Goal: Information Seeking & Learning: Learn about a topic

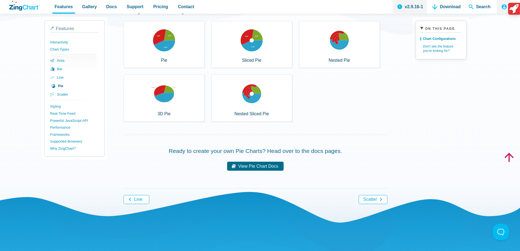
scroll to position [37, 0]
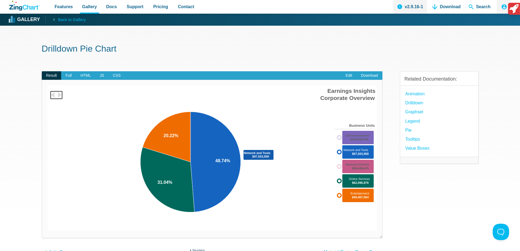
click at [48, 230] on area "App Content" at bounding box center [48, 230] width 0 height 0
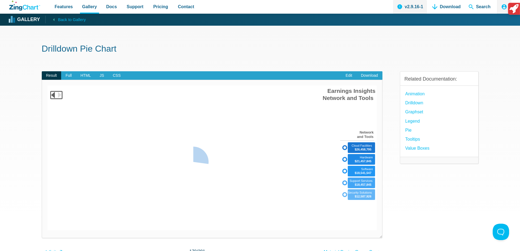
click at [180, 142] on img "App Content" at bounding box center [212, 157] width 329 height 145
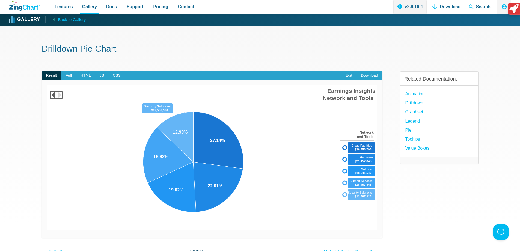
click at [48, 230] on area "App Content" at bounding box center [48, 230] width 0 height 0
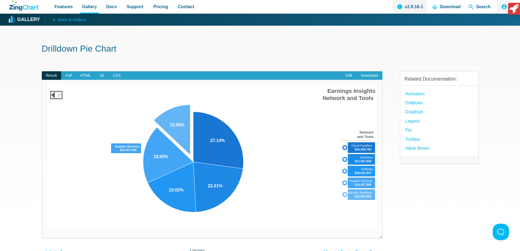
click at [48, 230] on area "App Content" at bounding box center [48, 230] width 0 height 0
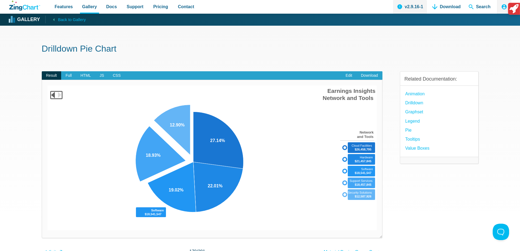
click at [48, 230] on area "App Content" at bounding box center [48, 230] width 0 height 0
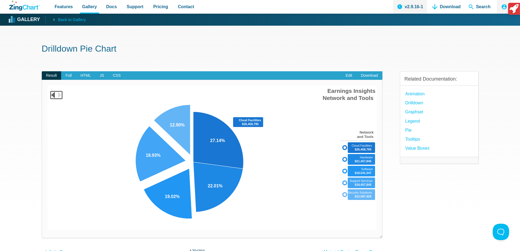
click at [48, 230] on area "App Content" at bounding box center [48, 230] width 0 height 0
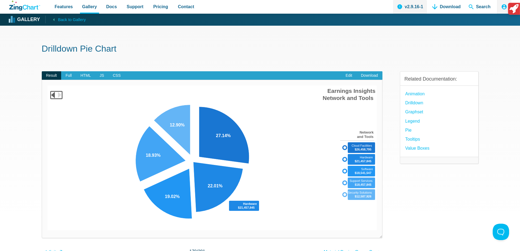
click at [48, 230] on area "App Content" at bounding box center [48, 230] width 0 height 0
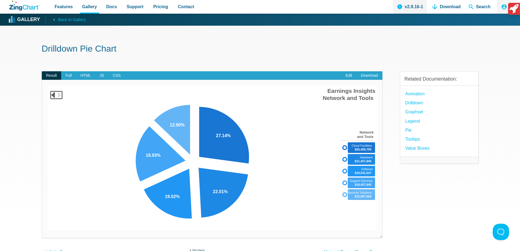
click at [309, 139] on img "App Content" at bounding box center [212, 157] width 329 height 145
click at [336, 111] on img "App Content" at bounding box center [212, 157] width 329 height 145
click at [97, 77] on span "JS" at bounding box center [101, 75] width 13 height 9
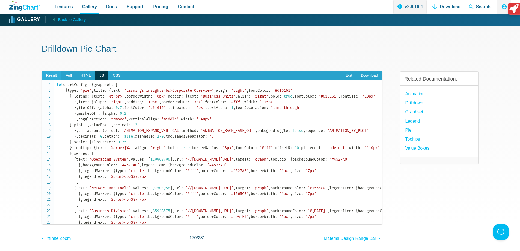
click at [54, 76] on span "Result" at bounding box center [52, 75] width 20 height 9
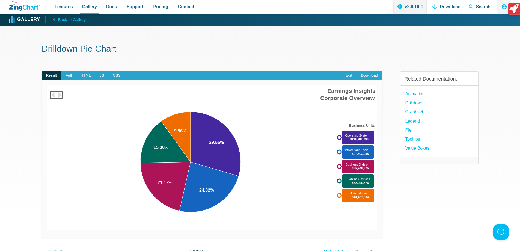
click at [48, 230] on area "Earnings Insights<br>Corporate Overview" at bounding box center [48, 230] width 0 height 0
click at [48, 230] on area "App Content" at bounding box center [48, 230] width 0 height 0
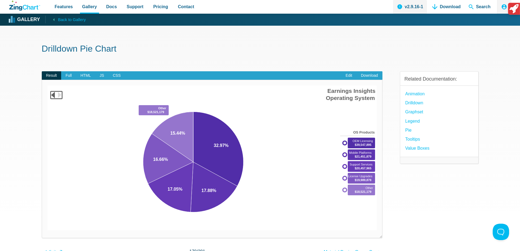
click at [48, 230] on area "App Content" at bounding box center [48, 230] width 0 height 0
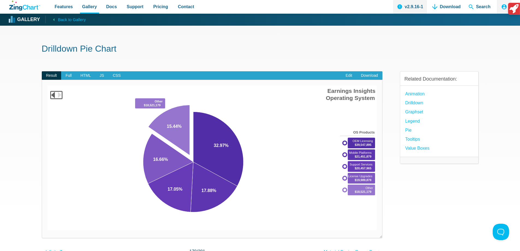
click at [48, 230] on area "App Content" at bounding box center [48, 230] width 0 height 0
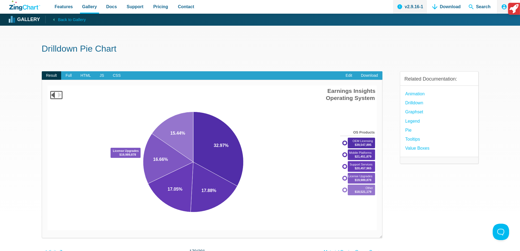
click at [48, 230] on area "App Content" at bounding box center [48, 230] width 0 height 0
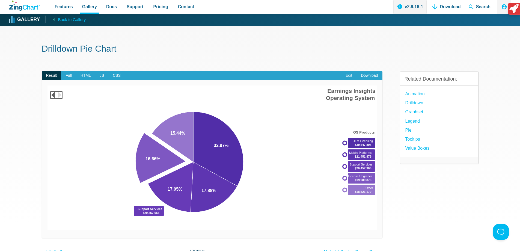
click at [48, 230] on area "App Content" at bounding box center [48, 230] width 0 height 0
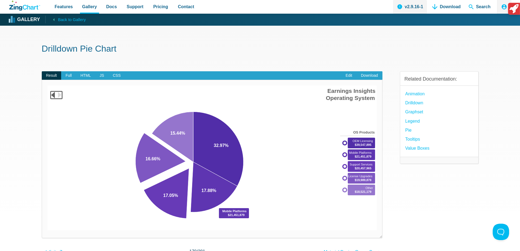
click at [48, 230] on area "App Content" at bounding box center [48, 230] width 0 height 0
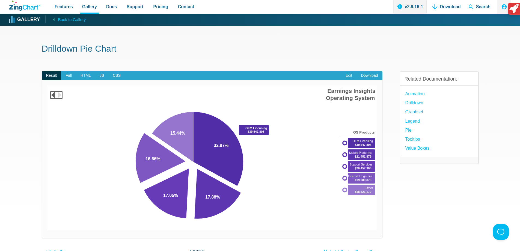
click at [48, 230] on area "App Content" at bounding box center [48, 230] width 0 height 0
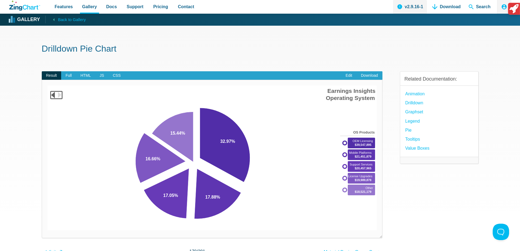
click at [48, 230] on area "Earnings Insights<br>Corporate Overview" at bounding box center [48, 230] width 0 height 0
drag, startPoint x: 203, startPoint y: 143, endPoint x: 204, endPoint y: 146, distance: 2.9
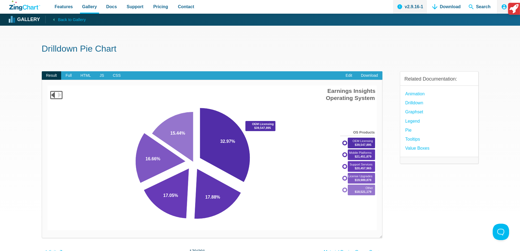
click at [48, 230] on area "App Content" at bounding box center [48, 230] width 0 height 0
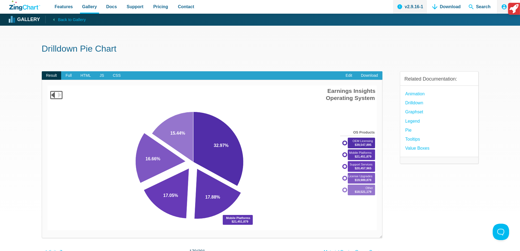
click at [48, 230] on area "App Content" at bounding box center [48, 230] width 0 height 0
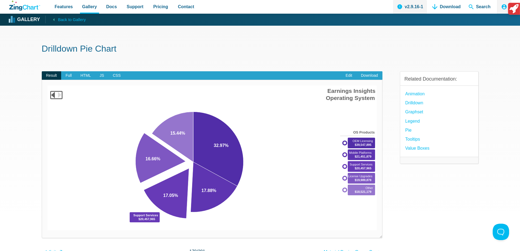
click at [48, 230] on area "App Content" at bounding box center [48, 230] width 0 height 0
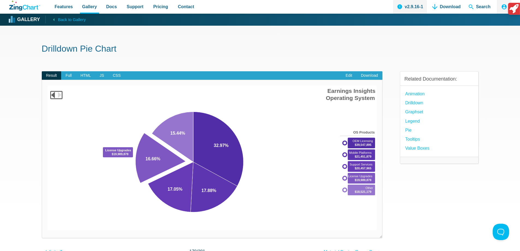
click at [48, 230] on area "App Content" at bounding box center [48, 230] width 0 height 0
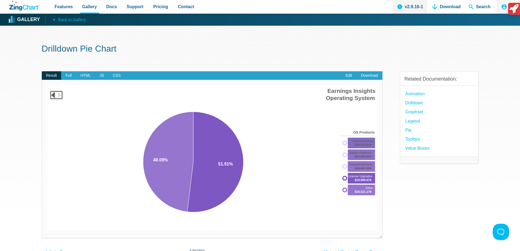
drag, startPoint x: 362, startPoint y: 178, endPoint x: 360, endPoint y: 198, distance: 20.0
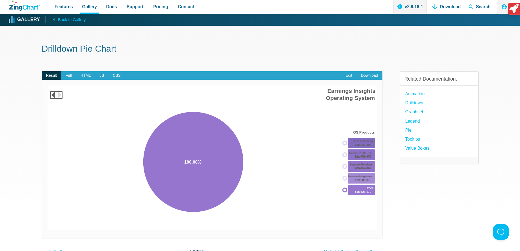
click at [359, 197] on div "App Content" at bounding box center [357, 166] width 34 height 61
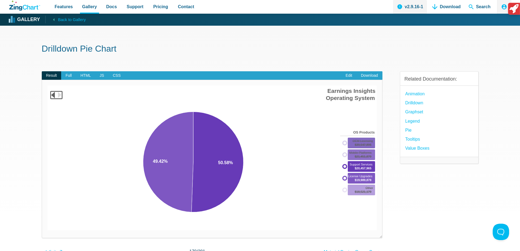
click at [358, 160] on div "App Content" at bounding box center [357, 166] width 34 height 61
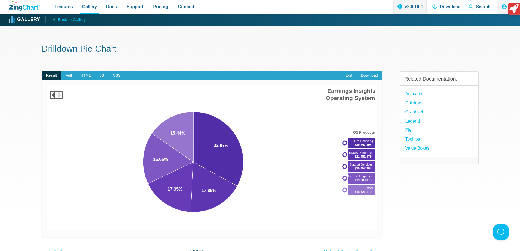
click at [48, 230] on area "Earnings Insights<br>Corporate Overview" at bounding box center [48, 230] width 0 height 0
click at [48, 230] on area "App Content" at bounding box center [48, 230] width 0 height 0
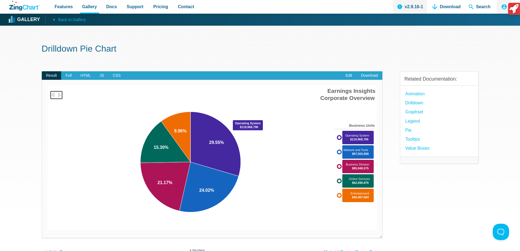
click at [48, 230] on area "App Content" at bounding box center [48, 230] width 0 height 0
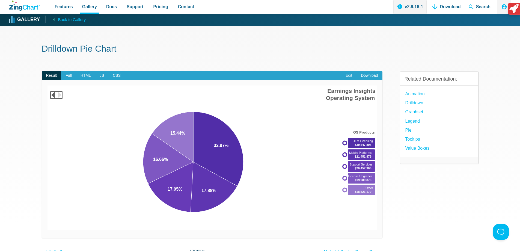
click at [48, 230] on area "Earnings Insights<br>Corporate Overview" at bounding box center [48, 230] width 0 height 0
click at [48, 230] on area "App Content" at bounding box center [48, 230] width 0 height 0
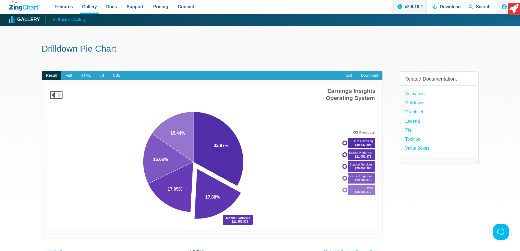
click at [48, 230] on area "App Content" at bounding box center [48, 230] width 0 height 0
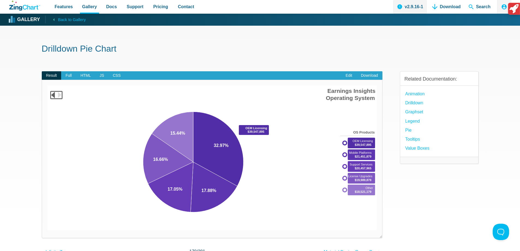
click at [48, 230] on area "App Content" at bounding box center [48, 230] width 0 height 0
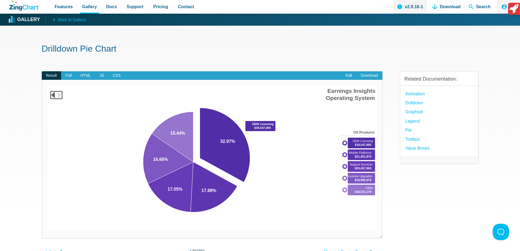
click at [48, 230] on area "App Content" at bounding box center [48, 230] width 0 height 0
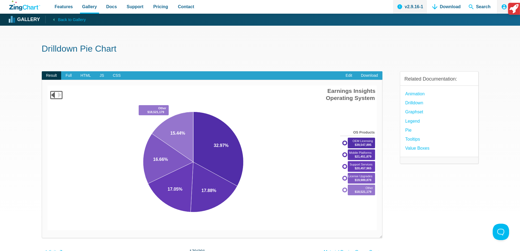
click at [48, 230] on area "App Content" at bounding box center [48, 230] width 0 height 0
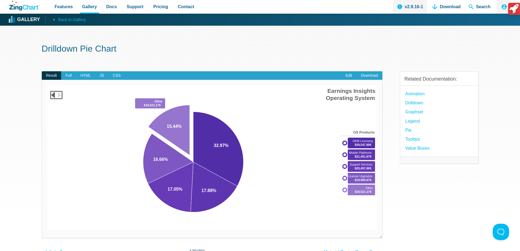
click at [48, 230] on area "App Content" at bounding box center [48, 230] width 0 height 0
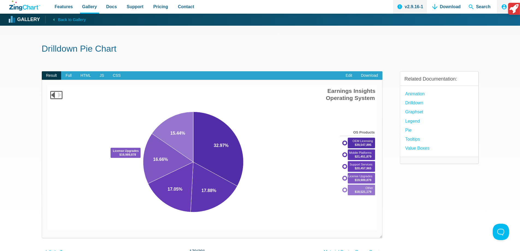
click at [48, 230] on area "App Content" at bounding box center [48, 230] width 0 height 0
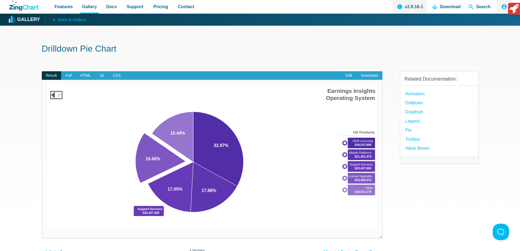
click at [48, 230] on area "App Content" at bounding box center [48, 230] width 0 height 0
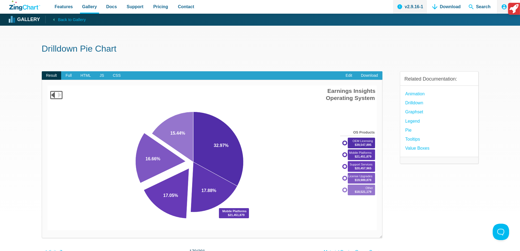
click at [48, 230] on area "App Content" at bounding box center [48, 230] width 0 height 0
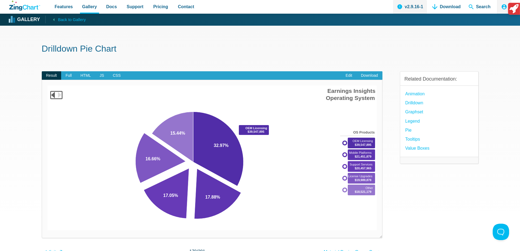
click at [48, 230] on area "App Content" at bounding box center [48, 230] width 0 height 0
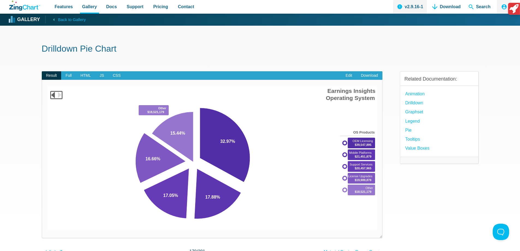
click at [48, 230] on area "App Content" at bounding box center [48, 230] width 0 height 0
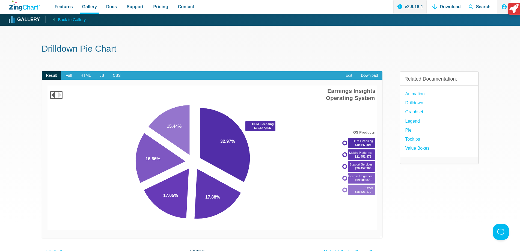
click at [48, 230] on area "App Content" at bounding box center [48, 230] width 0 height 0
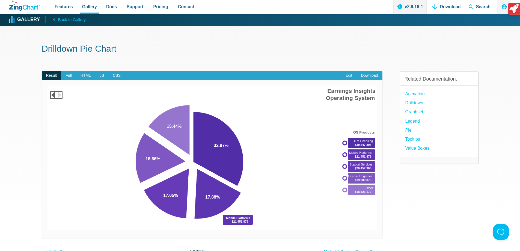
click at [48, 230] on area "App Content" at bounding box center [48, 230] width 0 height 0
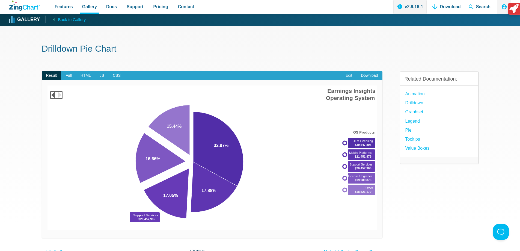
click at [48, 230] on area "App Content" at bounding box center [48, 230] width 0 height 0
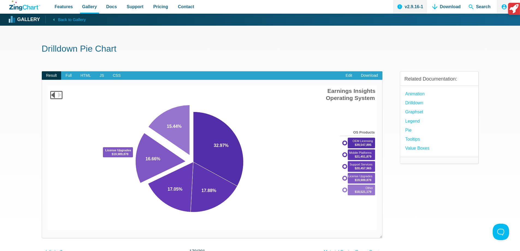
click at [48, 230] on area "App Content" at bounding box center [48, 230] width 0 height 0
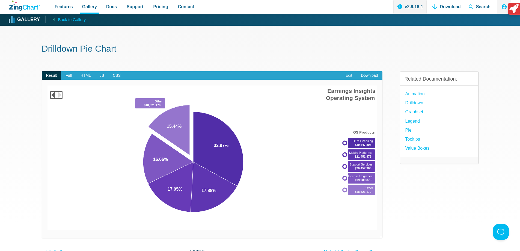
click at [48, 230] on area "App Content" at bounding box center [48, 230] width 0 height 0
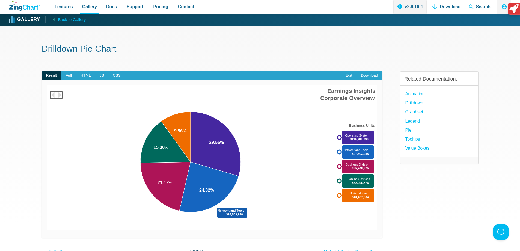
click at [48, 230] on area "App Content" at bounding box center [48, 230] width 0 height 0
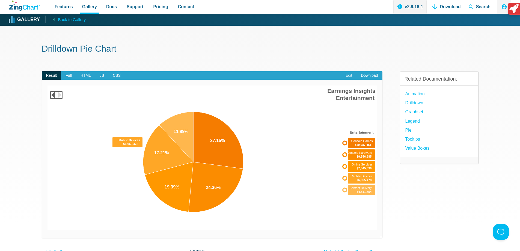
click at [48, 230] on area "App Content" at bounding box center [48, 230] width 0 height 0
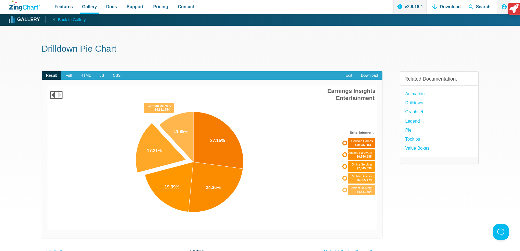
click at [48, 230] on area "App Content" at bounding box center [48, 230] width 0 height 0
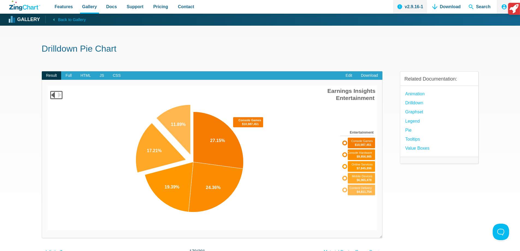
click at [48, 230] on area "App Content" at bounding box center [48, 230] width 0 height 0
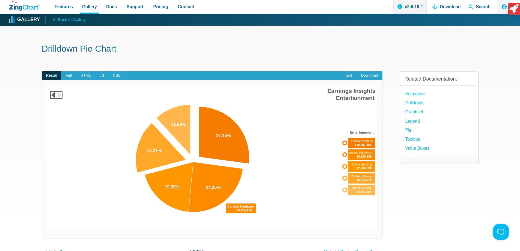
click at [48, 230] on area "App Content" at bounding box center [48, 230] width 0 height 0
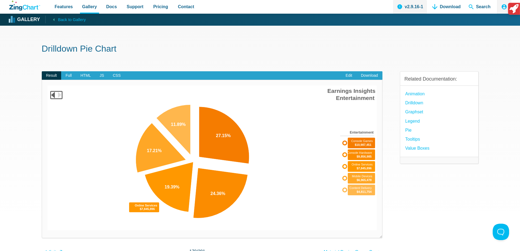
click at [48, 230] on area "App Content" at bounding box center [48, 230] width 0 height 0
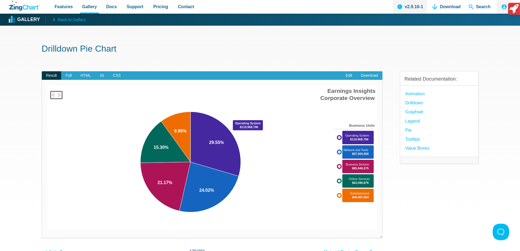
click at [48, 230] on area "App Content" at bounding box center [48, 230] width 0 height 0
